Goal: Task Accomplishment & Management: Use online tool/utility

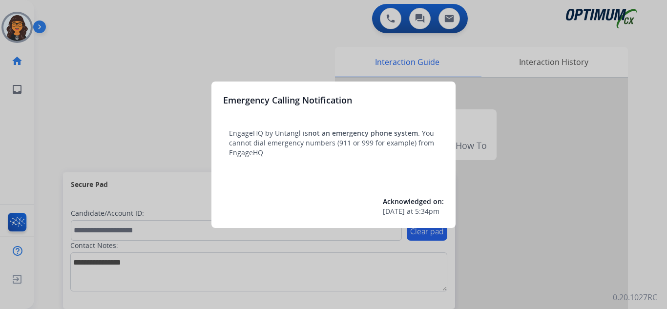
click at [88, 50] on div at bounding box center [333, 154] width 667 height 309
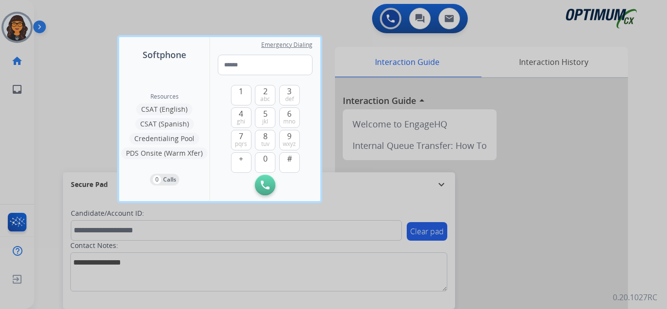
click at [82, 29] on div at bounding box center [333, 154] width 667 height 309
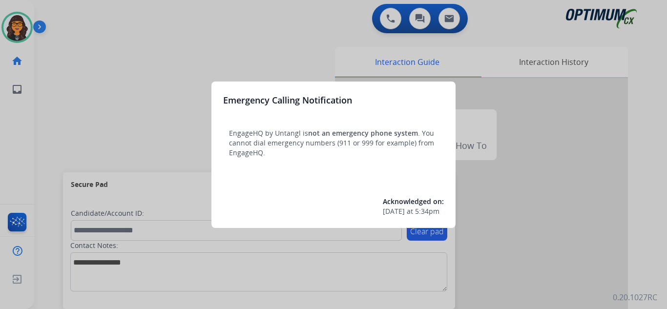
click at [71, 14] on div at bounding box center [333, 154] width 667 height 309
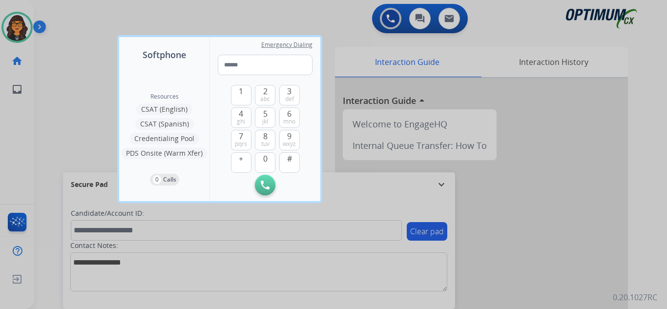
click at [70, 15] on div at bounding box center [333, 154] width 667 height 309
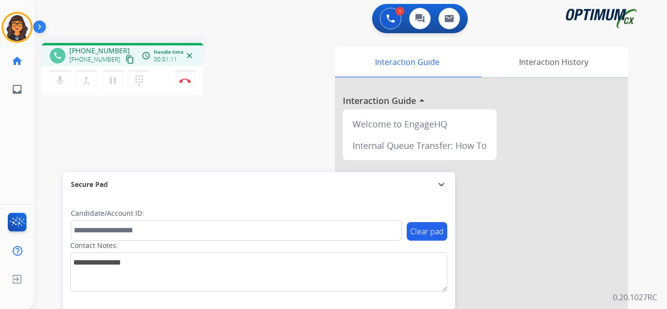
click at [125, 61] on mat-icon "content_copy" at bounding box center [129, 59] width 9 height 9
click at [113, 84] on mat-icon "pause" at bounding box center [113, 81] width 12 height 12
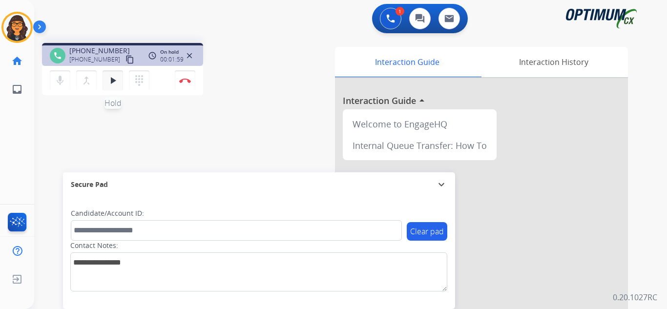
click at [108, 82] on mat-icon "play_arrow" at bounding box center [113, 81] width 12 height 12
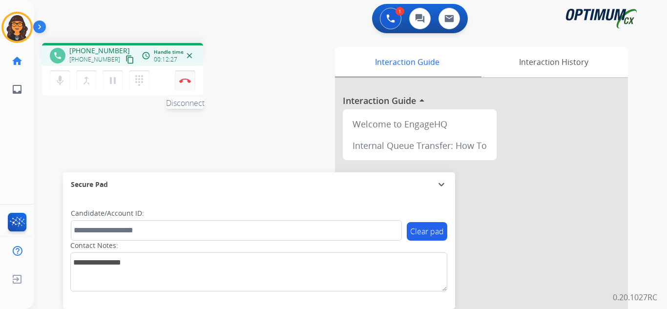
click at [184, 81] on img at bounding box center [185, 80] width 12 height 5
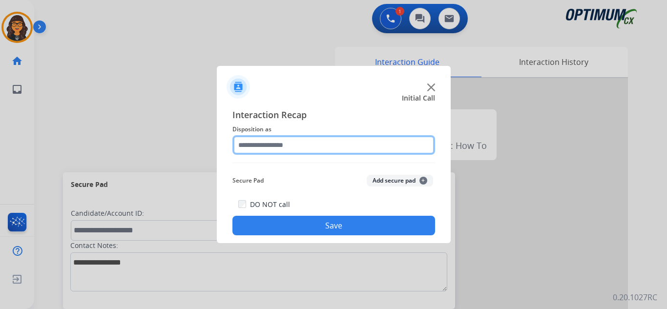
click at [246, 143] on input "text" at bounding box center [333, 145] width 203 height 20
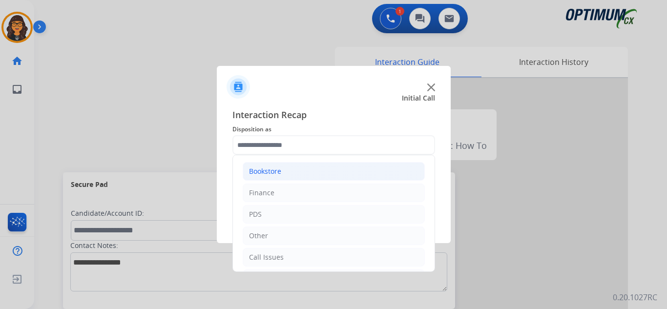
click at [267, 168] on div "Bookstore" at bounding box center [265, 171] width 32 height 10
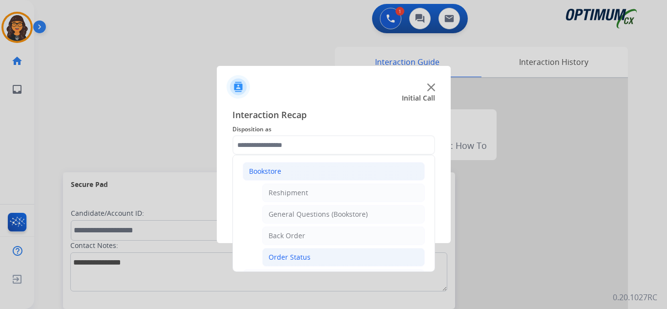
click at [294, 255] on div "Order Status" at bounding box center [289, 257] width 42 height 10
type input "**********"
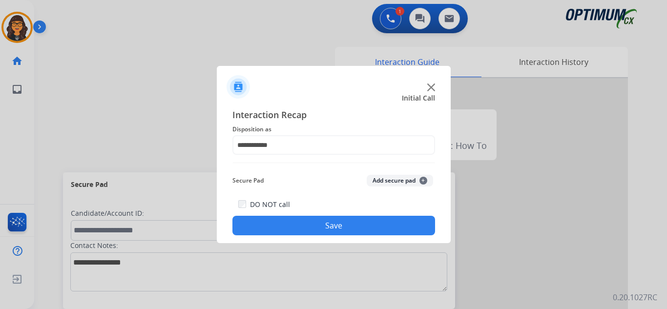
drag, startPoint x: 319, startPoint y: 223, endPoint x: 314, endPoint y: 219, distance: 6.9
click at [319, 223] on button "Save" at bounding box center [333, 226] width 203 height 20
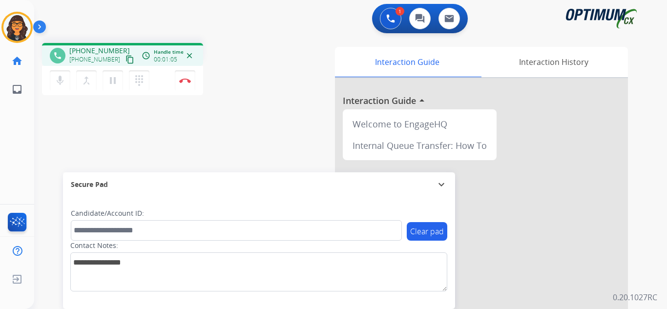
click at [125, 61] on mat-icon "content_copy" at bounding box center [129, 59] width 9 height 9
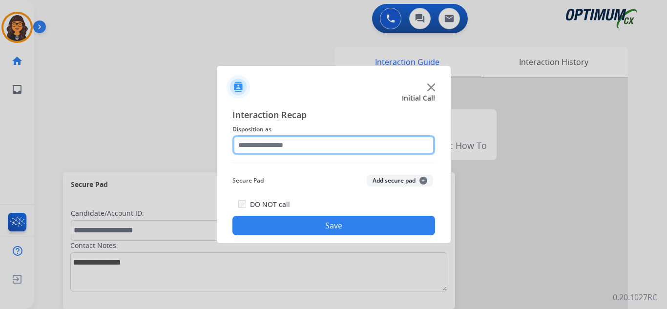
click at [254, 140] on input "text" at bounding box center [333, 145] width 203 height 20
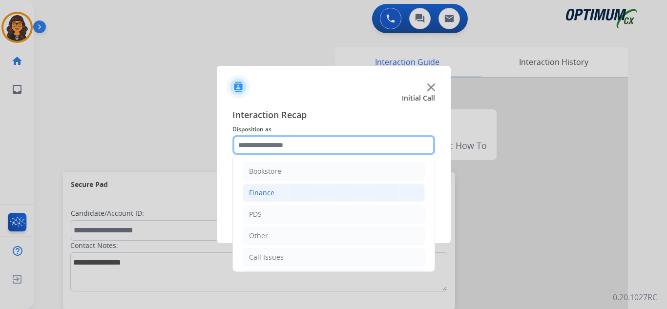
scroll to position [49, 0]
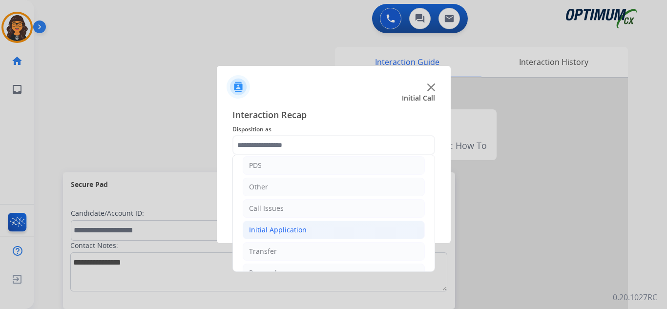
click at [293, 229] on div "Initial Application" at bounding box center [278, 230] width 58 height 10
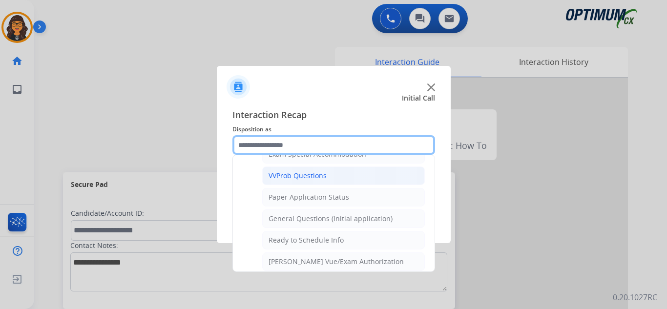
scroll to position [537, 0]
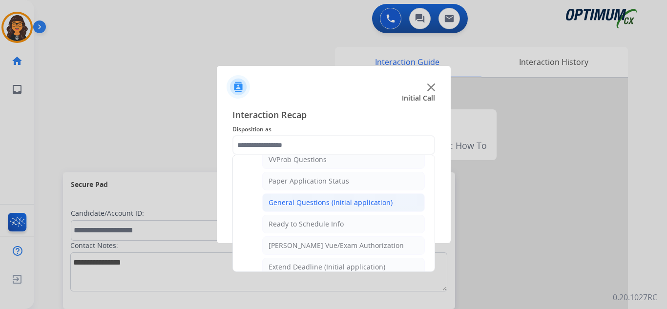
click at [331, 201] on div "General Questions (Initial application)" at bounding box center [330, 203] width 124 height 10
type input "**********"
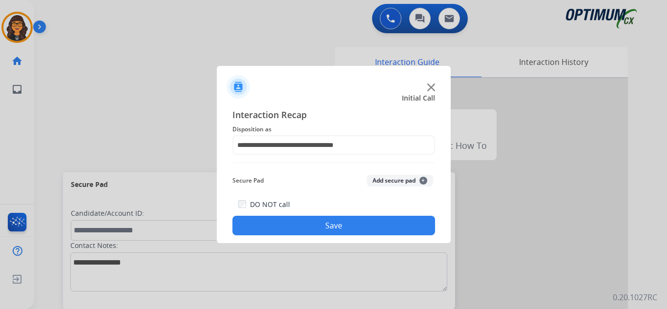
click at [316, 219] on button "Save" at bounding box center [333, 226] width 203 height 20
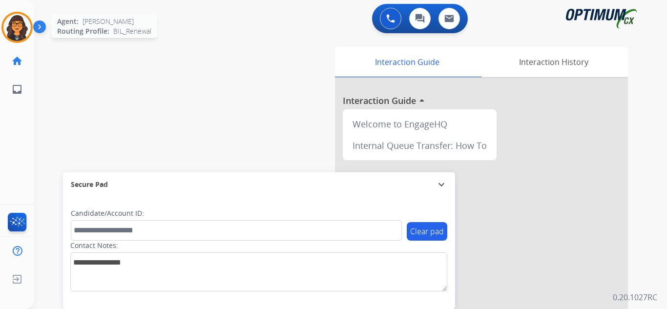
click at [24, 21] on img at bounding box center [16, 27] width 27 height 27
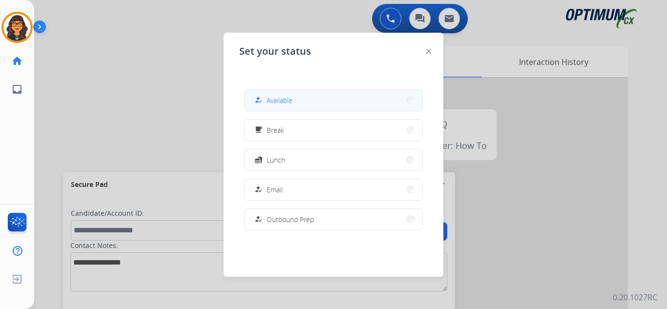
click at [269, 101] on span "Available" at bounding box center [279, 100] width 26 height 10
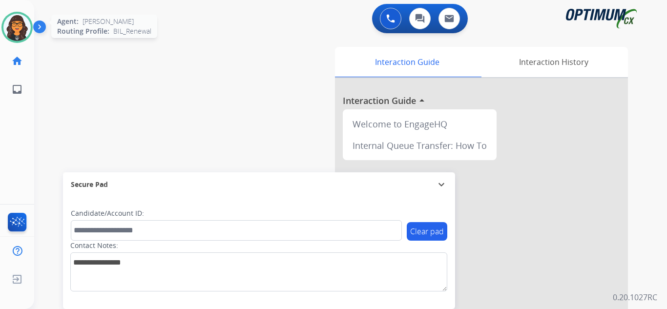
click at [20, 15] on img at bounding box center [16, 27] width 27 height 27
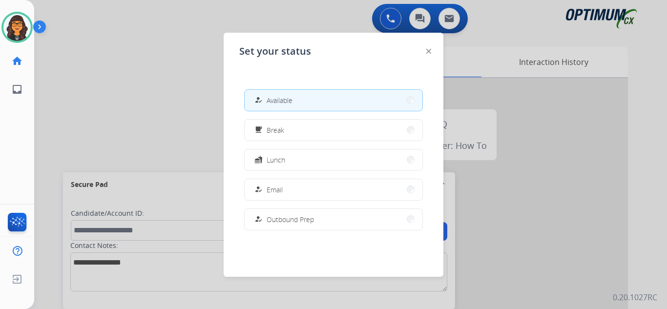
click at [269, 132] on span "Break" at bounding box center [275, 130] width 18 height 10
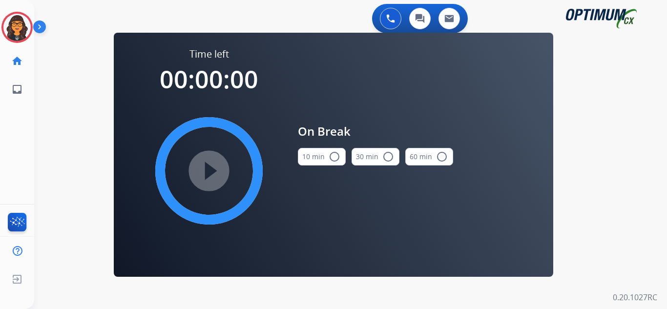
click at [322, 154] on button "10 min radio_button_unchecked" at bounding box center [322, 157] width 48 height 18
click at [203, 174] on mat-icon "play_circle_filled" at bounding box center [209, 171] width 12 height 12
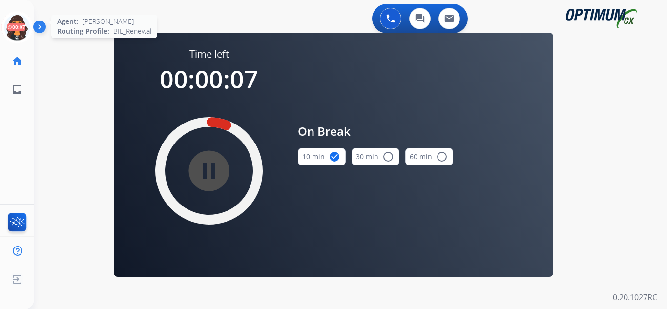
click at [15, 25] on icon at bounding box center [17, 28] width 32 height 32
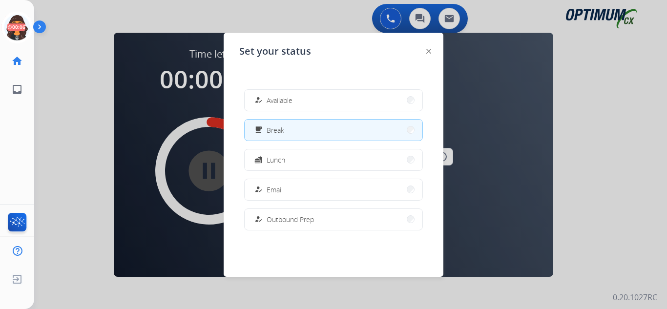
drag, startPoint x: 284, startPoint y: 95, endPoint x: 158, endPoint y: 39, distance: 138.0
click at [284, 95] on span "Available" at bounding box center [279, 100] width 26 height 10
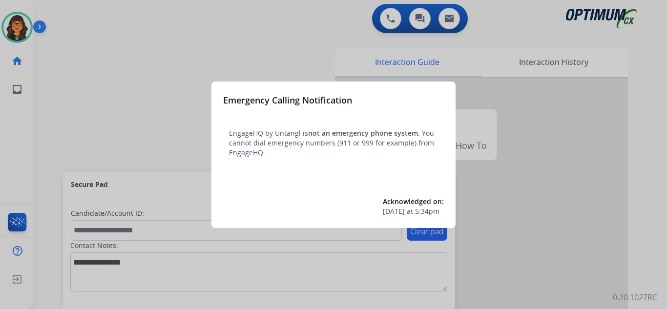
click at [71, 18] on div at bounding box center [333, 154] width 667 height 309
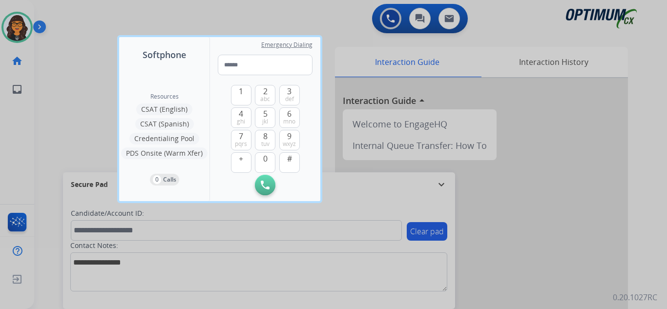
click at [70, 12] on div at bounding box center [333, 154] width 667 height 309
